Goal: Navigation & Orientation: Find specific page/section

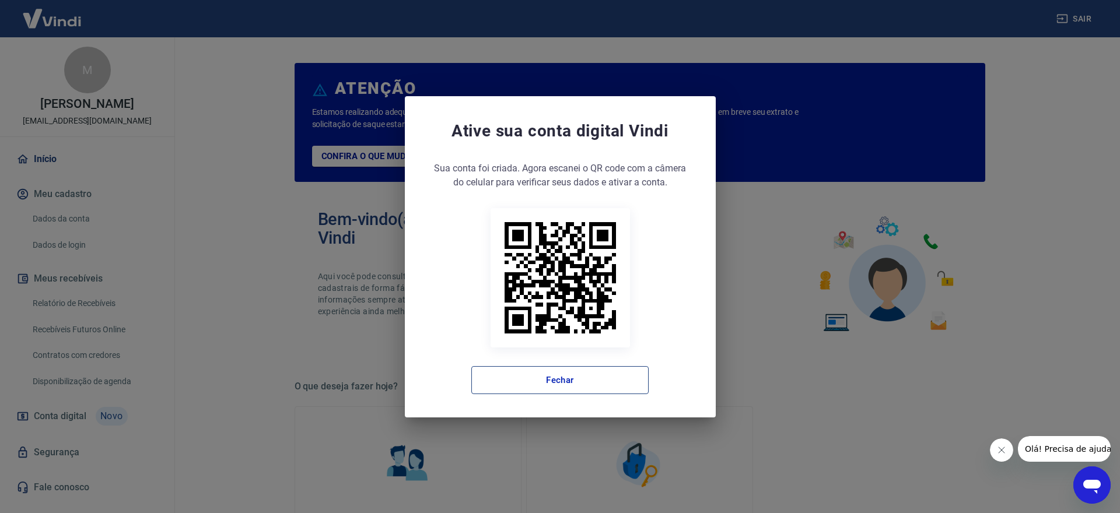
click at [540, 381] on button "Fechar" at bounding box center [559, 380] width 177 height 28
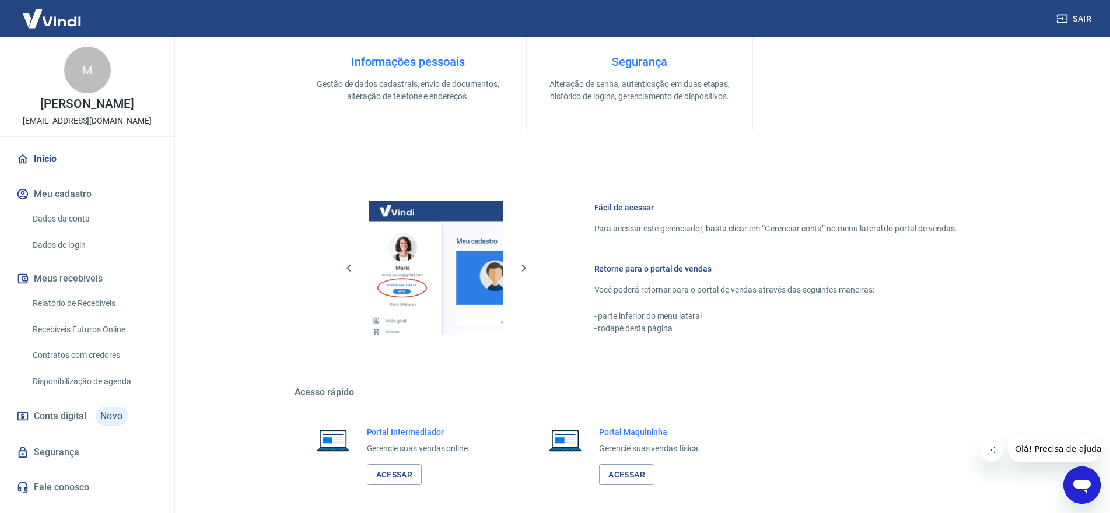
scroll to position [517, 0]
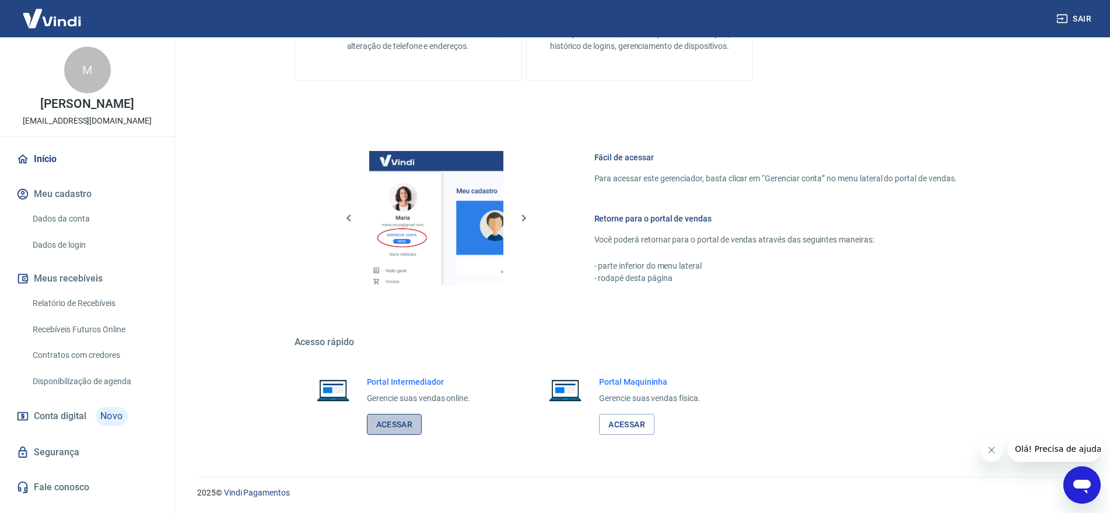
click at [394, 422] on link "Acessar" at bounding box center [394, 425] width 55 height 22
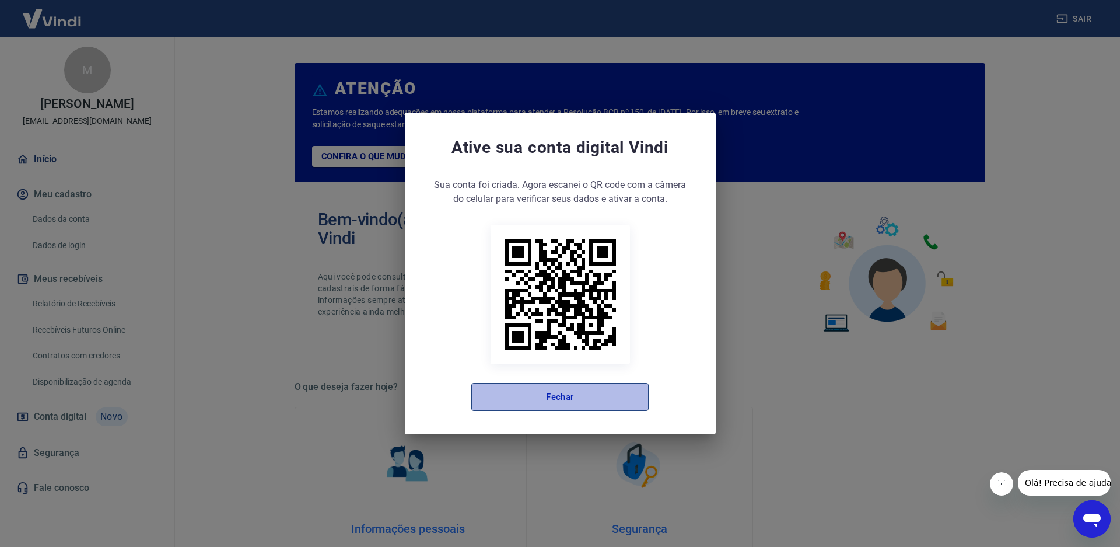
click at [570, 401] on button "Fechar" at bounding box center [559, 397] width 177 height 28
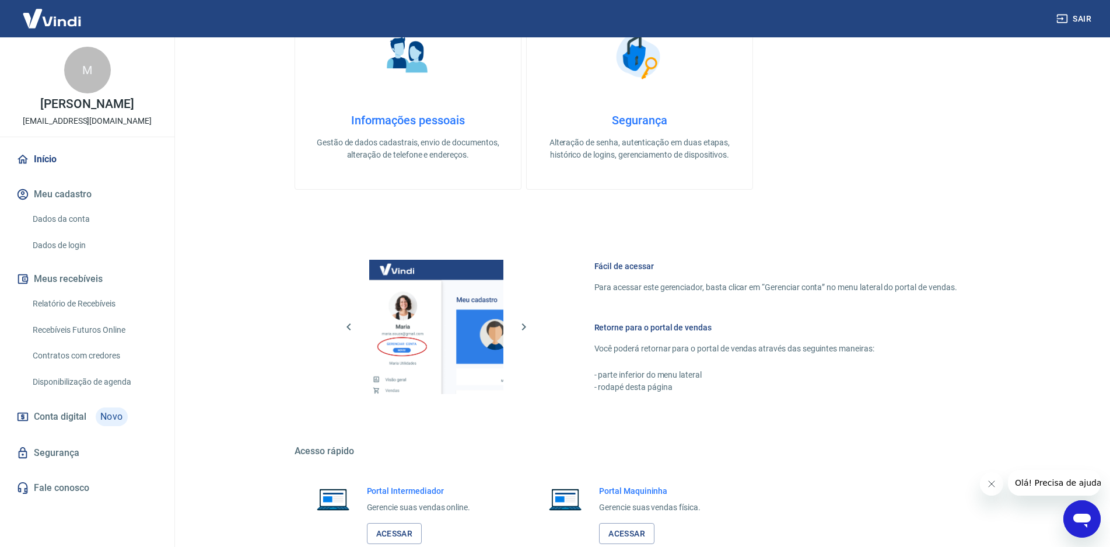
scroll to position [484, 0]
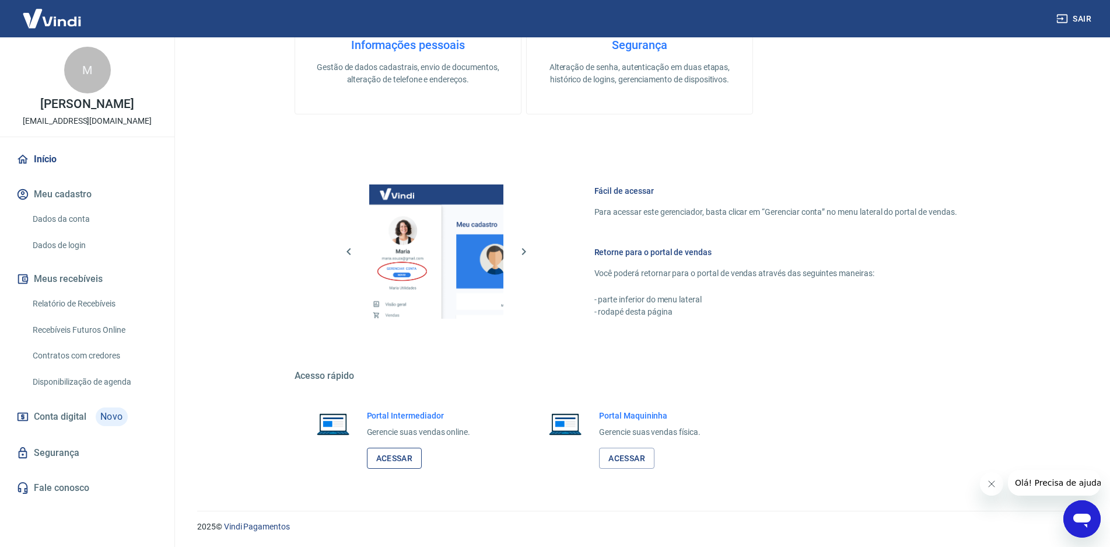
click at [406, 453] on link "Acessar" at bounding box center [394, 458] width 55 height 22
